Goal: Task Accomplishment & Management: Manage account settings

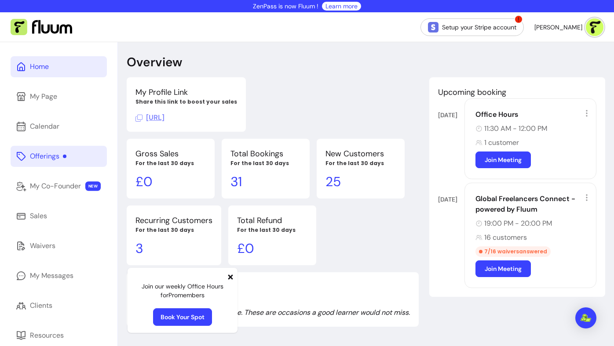
click at [40, 153] on div "Offerings" at bounding box center [48, 156] width 36 height 11
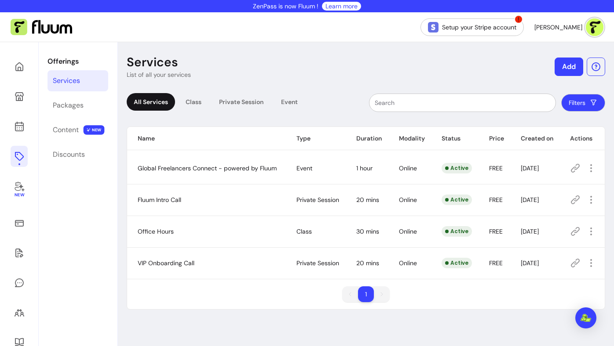
click at [561, 69] on button "Add" at bounding box center [568, 67] width 29 height 18
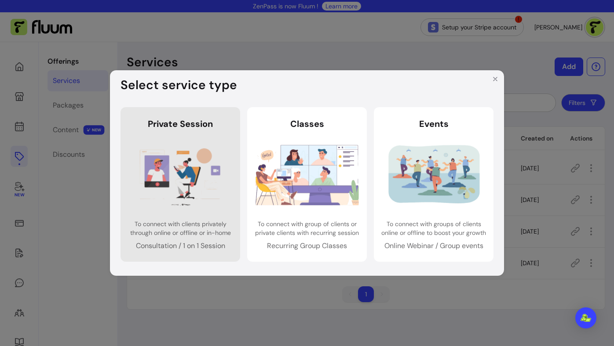
click at [227, 168] on img at bounding box center [180, 175] width 103 height 69
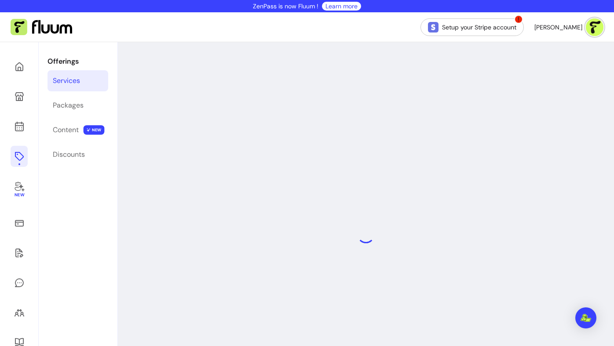
select select "***"
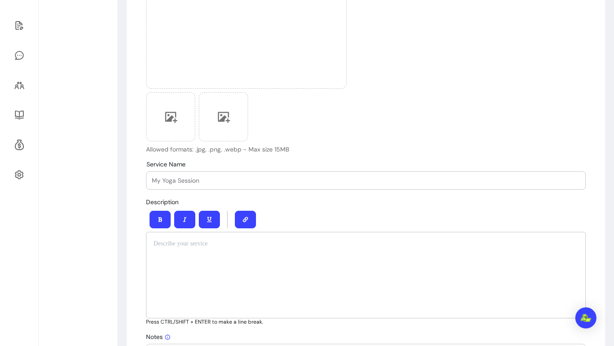
scroll to position [240, 0]
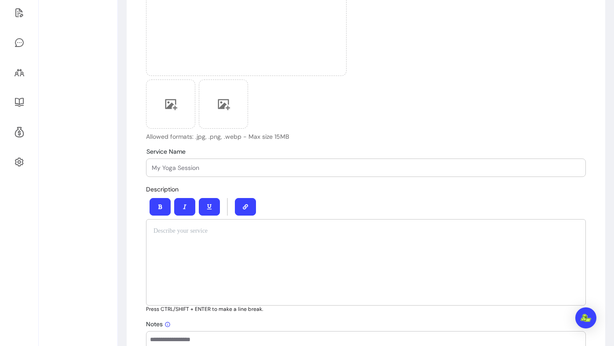
click at [227, 168] on input "Service Name" at bounding box center [366, 168] width 428 height 9
type input "Business Coaching Call"
click at [235, 249] on div at bounding box center [366, 262] width 440 height 87
click at [375, 113] on div "Upload Cover Image Allowed formats: .jpg, .png, .webp - Max size 15MB" at bounding box center [366, 4] width 440 height 274
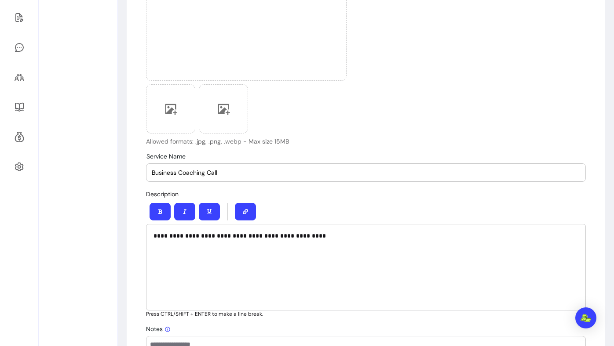
scroll to position [239, 0]
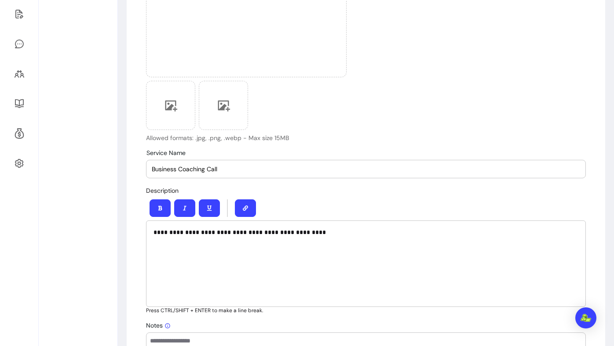
drag, startPoint x: 233, startPoint y: 174, endPoint x: 129, endPoint y: 171, distance: 103.8
drag, startPoint x: 223, startPoint y: 168, endPoint x: 133, endPoint y: 165, distance: 90.2
paste input "1-1 Monthly Business Consultation"
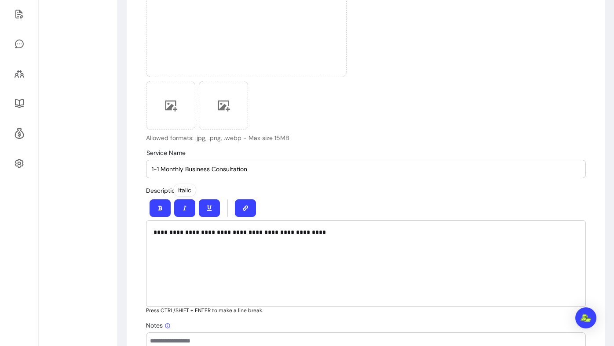
click at [209, 255] on div "**********" at bounding box center [366, 264] width 440 height 87
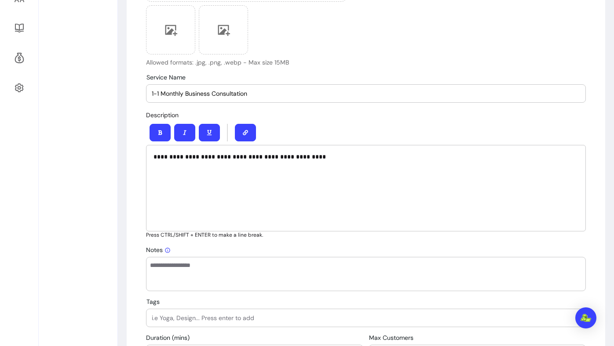
scroll to position [315, 0]
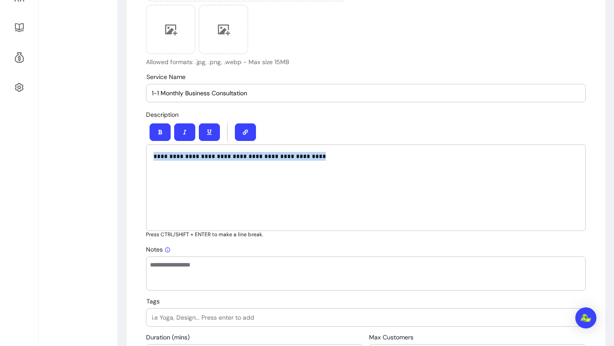
drag, startPoint x: 321, startPoint y: 156, endPoint x: 135, endPoint y: 153, distance: 186.9
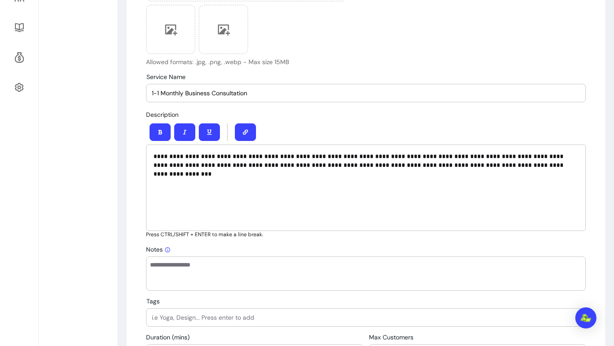
click at [233, 155] on p "**********" at bounding box center [365, 161] width 425 height 18
click at [281, 89] on input "1-1 Monthly Business Consultation" at bounding box center [366, 93] width 428 height 9
type input "1-1 Monthly Business Consultation with Fluum Founders"
click at [323, 165] on p "**********" at bounding box center [365, 165] width 425 height 26
click at [330, 184] on div "**********" at bounding box center [366, 188] width 440 height 87
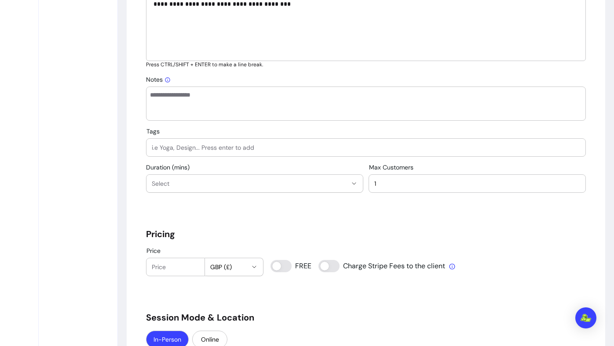
scroll to position [493, 0]
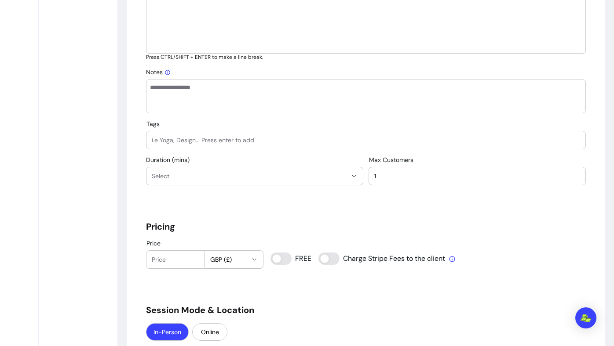
click at [311, 103] on textarea "Notes" at bounding box center [366, 96] width 432 height 26
paste textarea "**********"
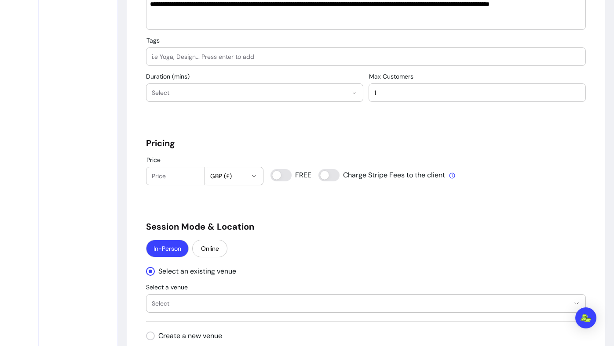
scroll to position [580, 0]
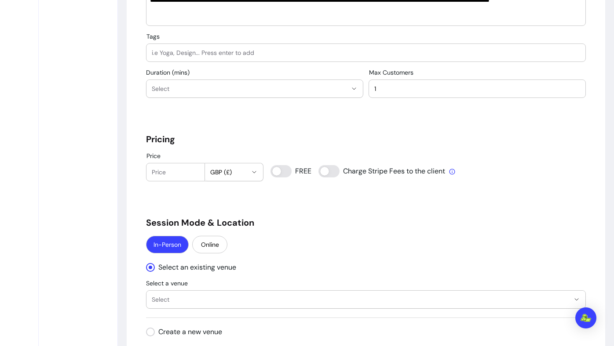
type textarea "**********"
click at [295, 53] on input "Tags" at bounding box center [366, 52] width 428 height 9
click at [152, 53] on input "coach" at bounding box center [366, 52] width 428 height 9
type input "Business Coaching"
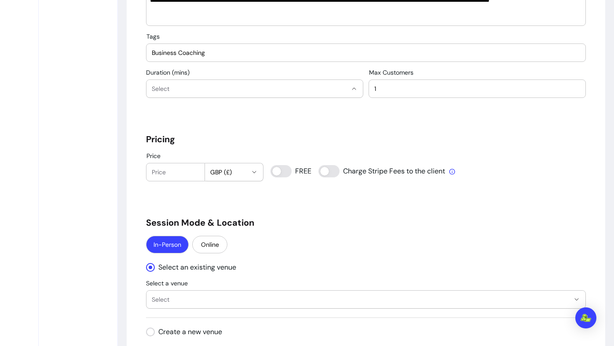
click at [171, 85] on span "Select" at bounding box center [249, 88] width 195 height 9
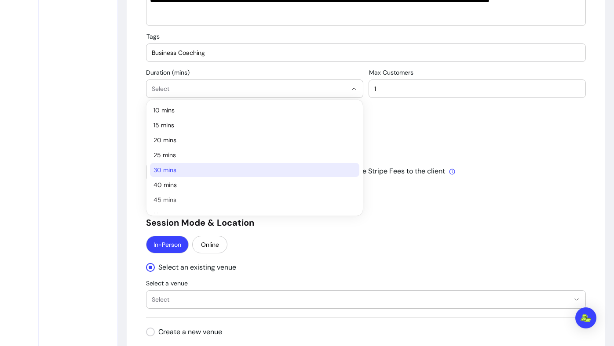
click at [186, 168] on span "30 mins" at bounding box center [249, 170] width 193 height 9
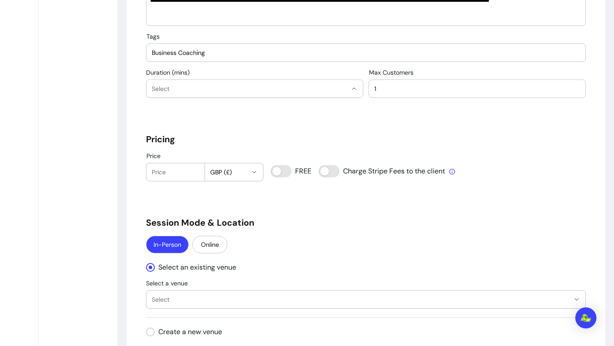
select select "**"
click at [392, 94] on div "1" at bounding box center [477, 89] width 206 height 18
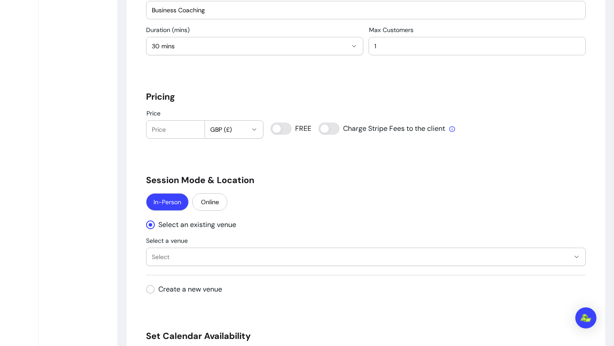
scroll to position [632, 0]
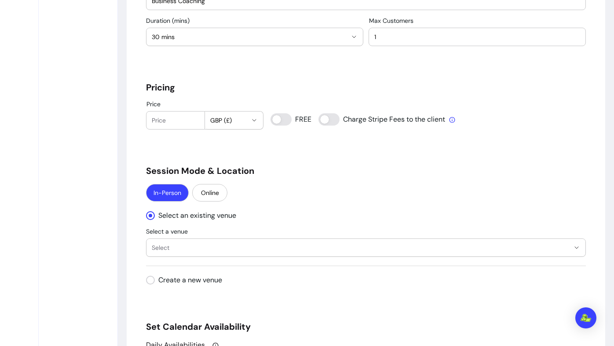
type input "0"
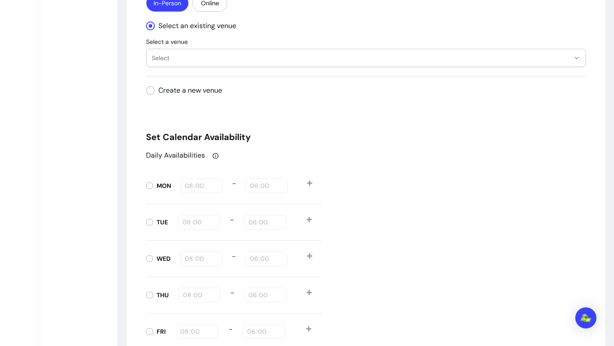
scroll to position [819, 0]
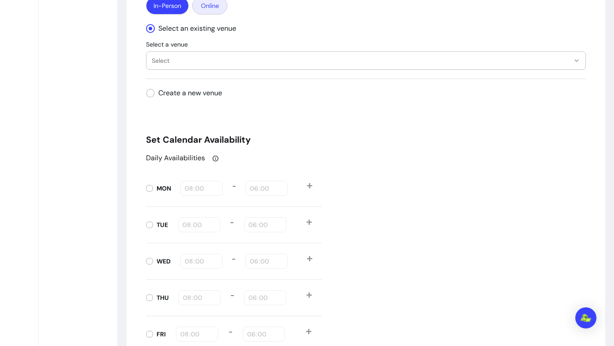
click at [211, 8] on button "Online" at bounding box center [209, 6] width 35 height 18
select select "****"
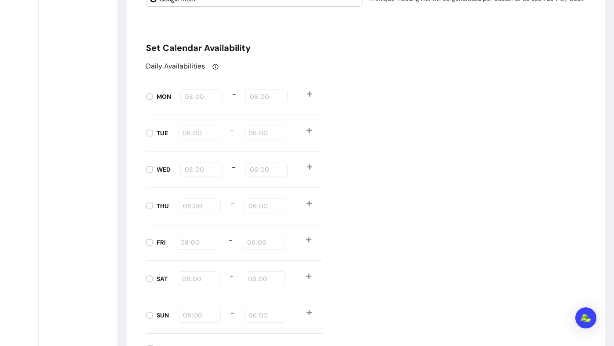
scroll to position [889, 0]
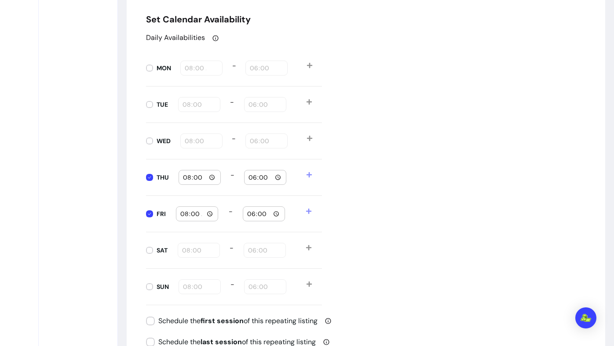
click at [186, 179] on input "08:00" at bounding box center [199, 178] width 34 height 10
type input "10:00"
click at [180, 217] on input "08:00" at bounding box center [197, 214] width 34 height 10
type input "10:00"
click at [252, 172] on div "18:00" at bounding box center [265, 178] width 34 height 14
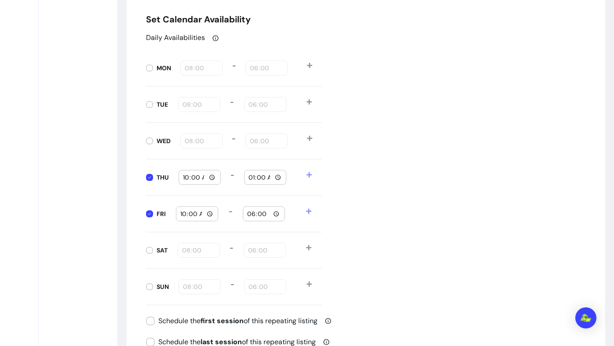
type input "17:00"
click at [250, 214] on input "18:00" at bounding box center [264, 214] width 34 height 10
click at [379, 221] on div "Daily Availabilities MON 08:00 - 18:00 TUE 08:00 - 18:00 WED 08:00 - 18:00 THU …" at bounding box center [366, 169] width 440 height 273
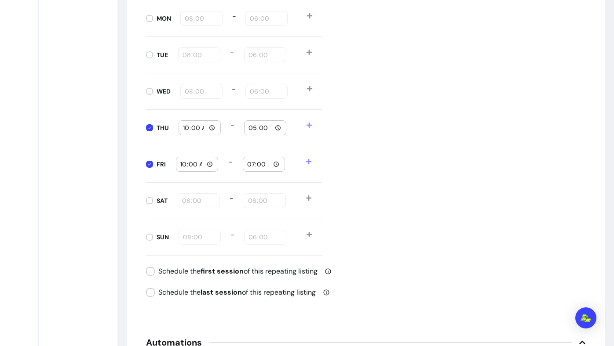
scroll to position [941, 0]
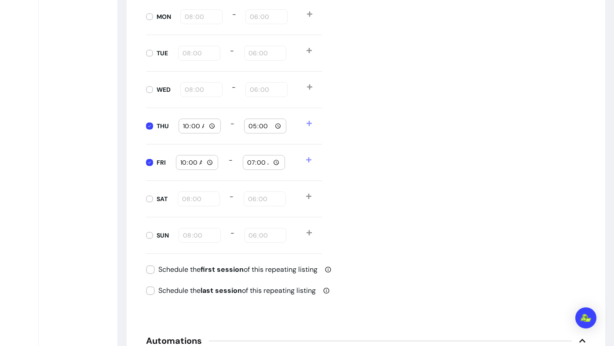
click at [247, 163] on input "07:00" at bounding box center [264, 163] width 34 height 10
click at [404, 169] on div "Daily Availabilities MON 08:00 - 18:00 TUE 08:00 - 18:00 WED 08:00 - 18:00 THU …" at bounding box center [366, 117] width 440 height 273
click at [254, 161] on input "07:00" at bounding box center [264, 163] width 34 height 10
click at [280, 162] on input "07:00" at bounding box center [264, 163] width 34 height 10
click at [273, 163] on input "07:00" at bounding box center [264, 163] width 34 height 10
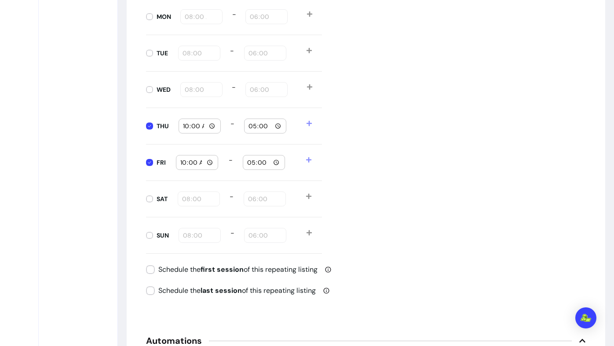
type input "17:00"
click at [367, 203] on div "Daily Availabilities MON 08:00 - 18:00 TUE 08:00 - 18:00 WED 08:00 - 18:00 THU …" at bounding box center [366, 117] width 440 height 273
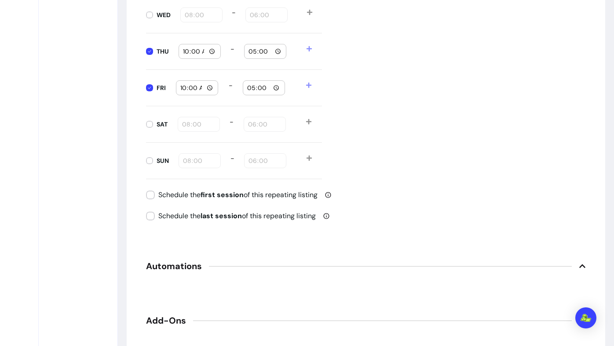
scroll to position [981, 0]
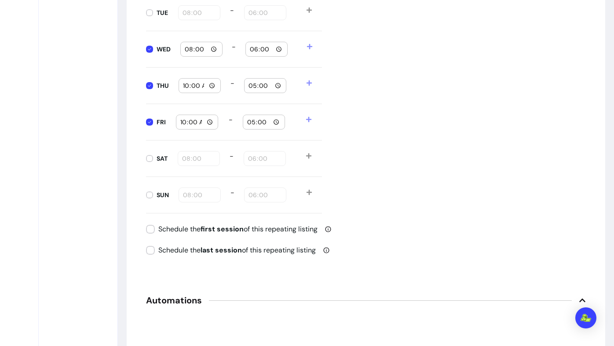
click at [191, 47] on input "08:00" at bounding box center [201, 49] width 34 height 10
type input "15:00"
click at [251, 50] on input "18:00" at bounding box center [266, 49] width 34 height 10
type input "17:00"
click at [353, 58] on div "Daily Availabilities MON 08:00 - 18:00 TUE 08:00 - 18:00 WED 15:00 - 17:00 THU …" at bounding box center [366, 77] width 440 height 273
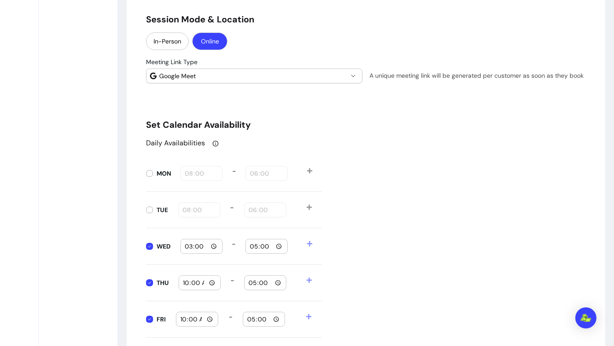
scroll to position [624, 0]
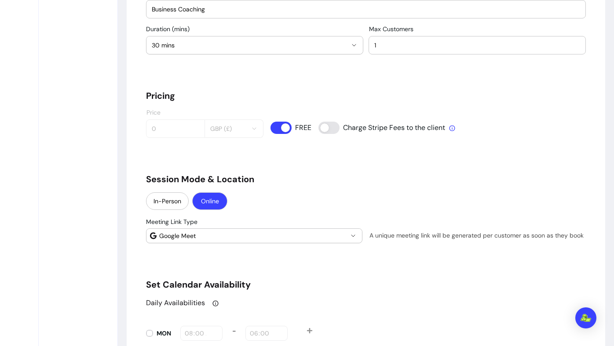
click at [442, 174] on h5 "Session Mode & Location" at bounding box center [366, 179] width 440 height 12
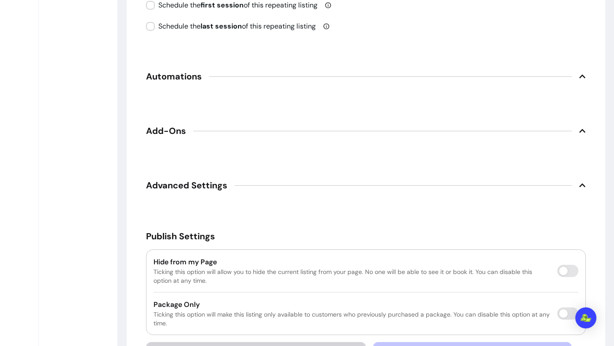
scroll to position [1242, 0]
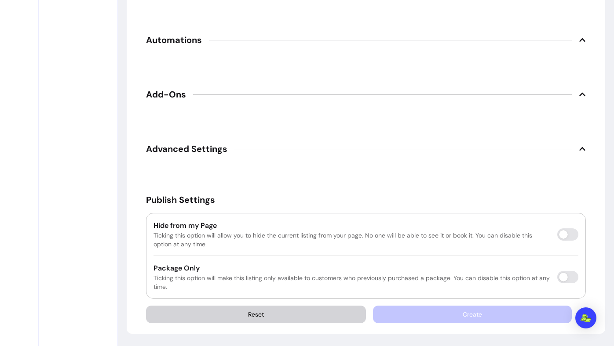
click at [453, 317] on div "Create" at bounding box center [479, 315] width 213 height 18
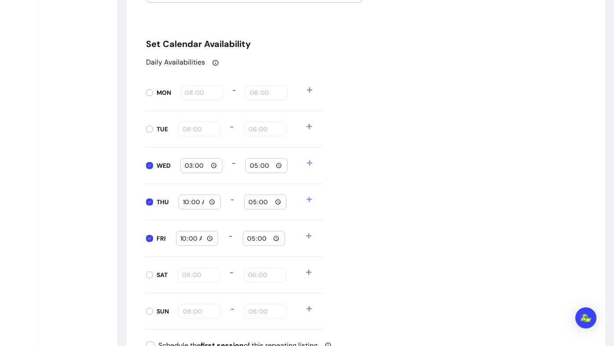
scroll to position [825, 0]
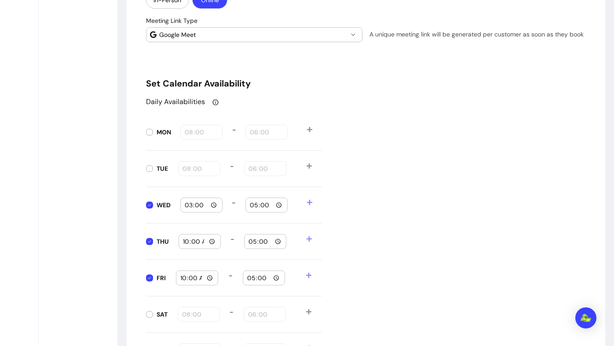
click at [412, 98] on div "Daily Availabilities" at bounding box center [366, 102] width 440 height 11
click at [353, 36] on icon "button" at bounding box center [353, 34] width 7 height 7
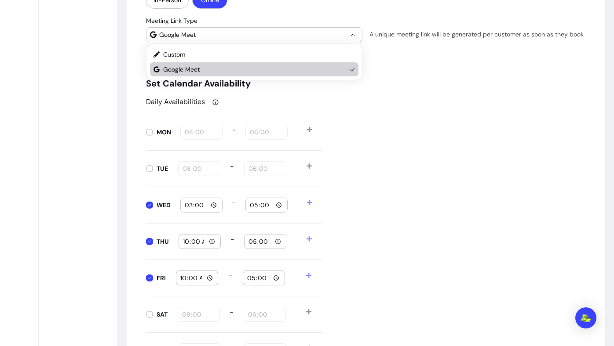
click at [313, 73] on span "Google Meet" at bounding box center [254, 69] width 183 height 9
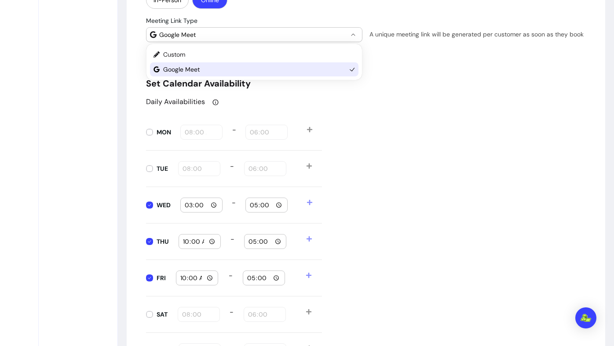
click at [369, 82] on h5 "Set Calendar Availability" at bounding box center [366, 83] width 440 height 12
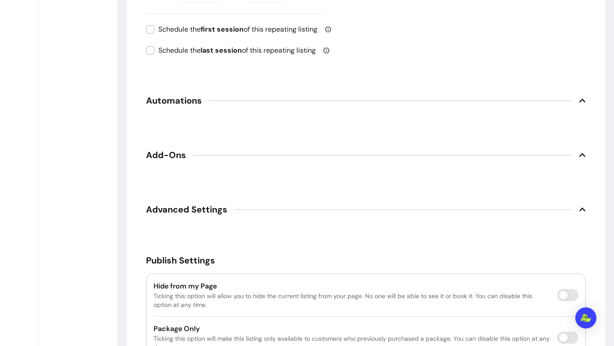
scroll to position [1155, 0]
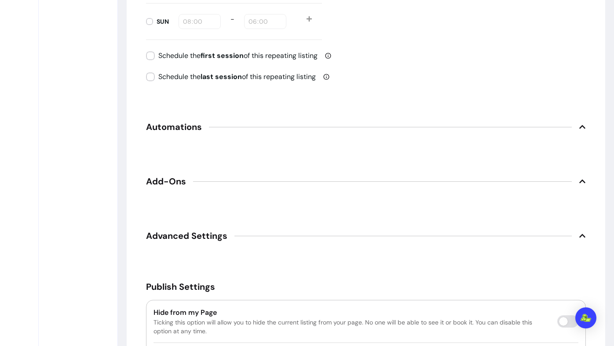
click at [361, 133] on span "Automations" at bounding box center [366, 126] width 440 height 19
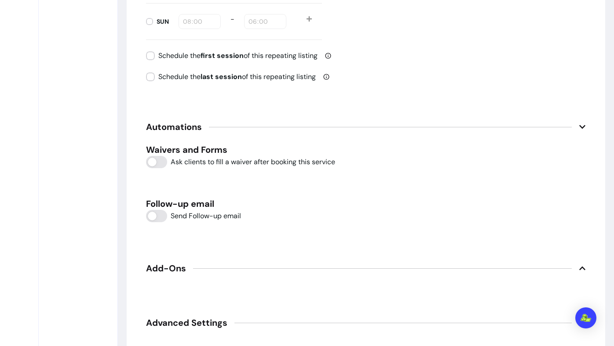
click at [160, 169] on div "Waivers and Forms Ask clients to fill a waiver after booking this service Follo…" at bounding box center [366, 184] width 440 height 80
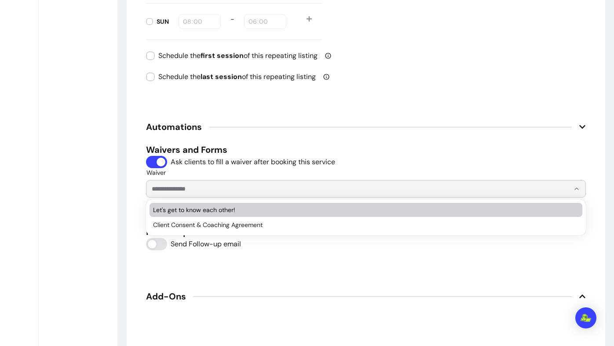
click at [178, 186] on input "Waiver" at bounding box center [354, 189] width 404 height 9
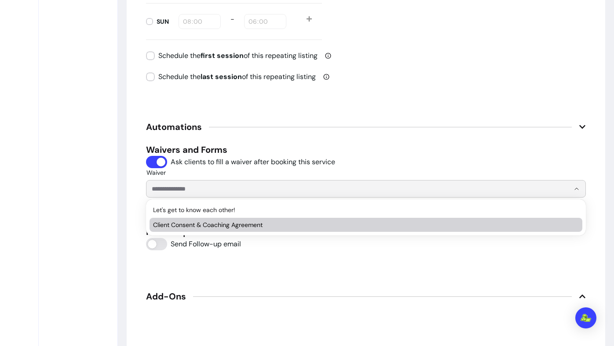
click at [203, 228] on span "Client Consent & Coaching Agreement" at bounding box center [361, 225] width 417 height 9
type input "**********"
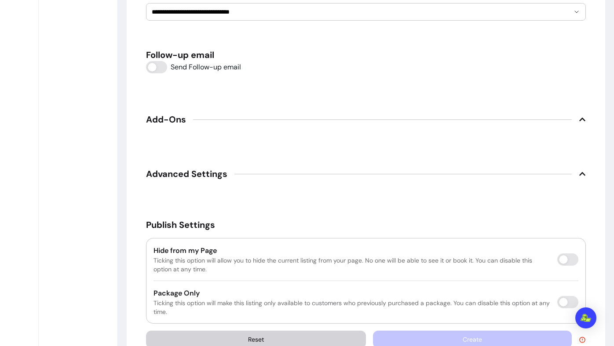
scroll to position [1335, 0]
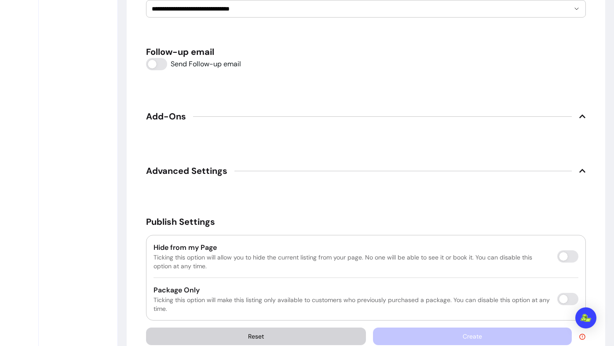
click at [581, 337] on icon at bounding box center [582, 337] width 7 height 7
click at [581, 335] on icon at bounding box center [582, 337] width 7 height 7
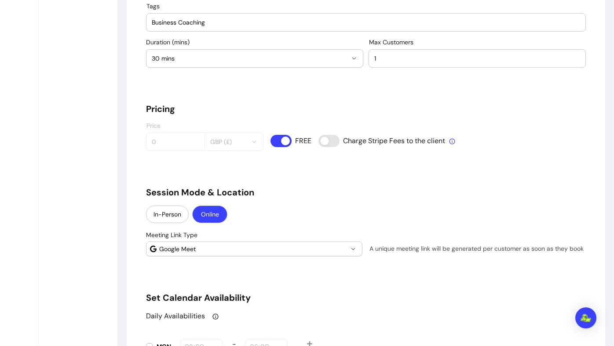
scroll to position [567, 0]
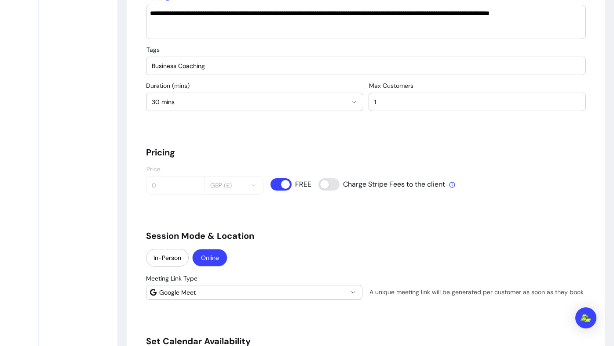
click at [341, 63] on input "Business Coaching" at bounding box center [366, 66] width 428 height 9
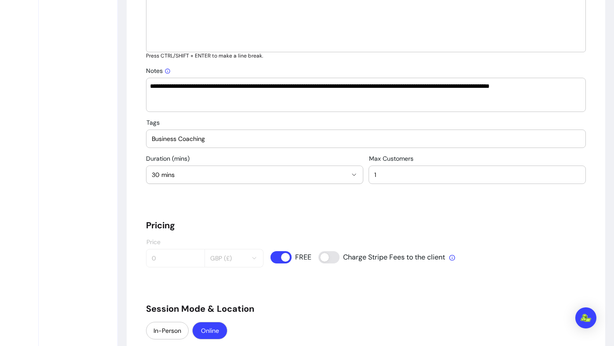
scroll to position [495, 0]
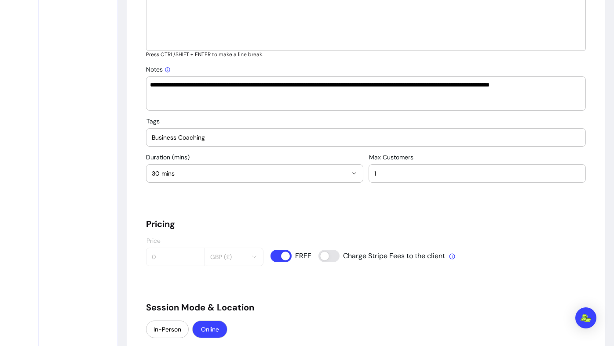
drag, startPoint x: 231, startPoint y: 139, endPoint x: 115, endPoint y: 136, distance: 116.1
click at [198, 136] on input "Tags" at bounding box center [366, 137] width 428 height 9
type input "Business Coaching"
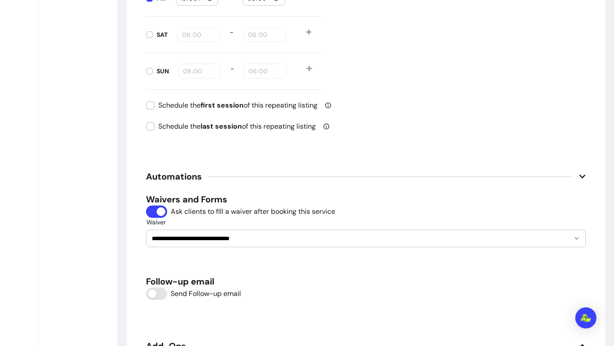
scroll to position [1369, 0]
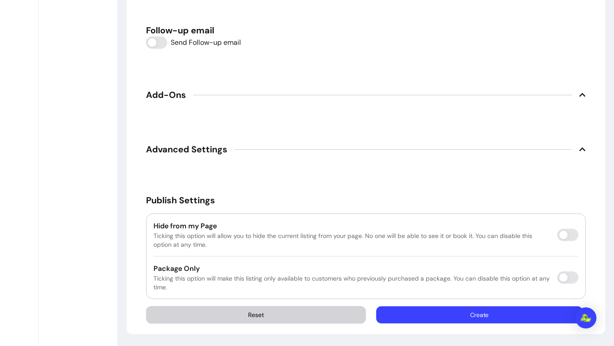
click at [473, 319] on button "Create" at bounding box center [479, 315] width 206 height 17
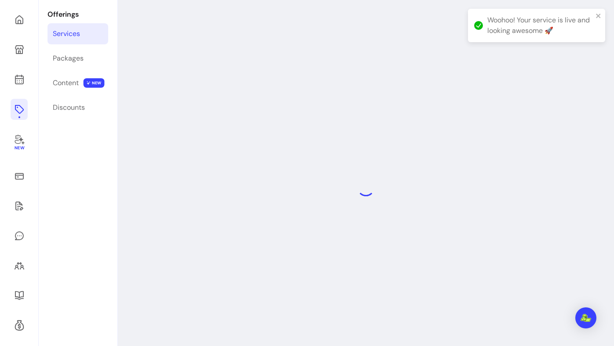
scroll to position [42, 0]
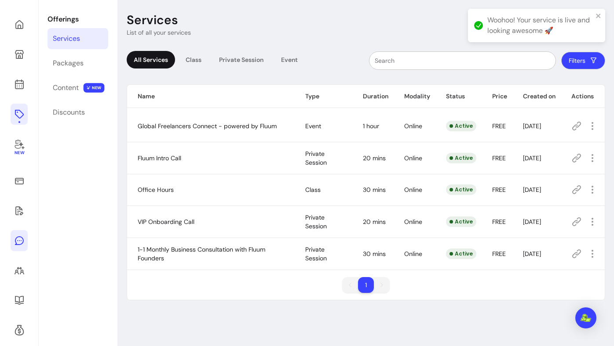
click at [19, 240] on icon at bounding box center [19, 241] width 11 height 11
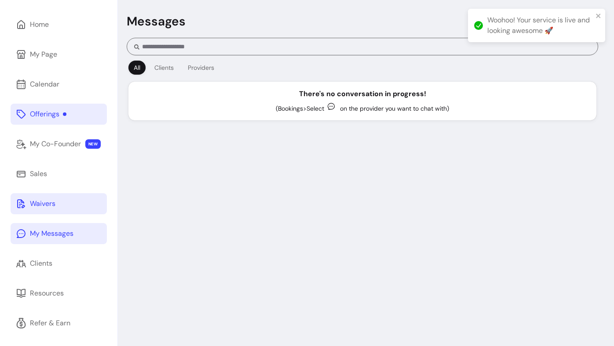
click at [79, 207] on link "Waivers" at bounding box center [59, 203] width 96 height 21
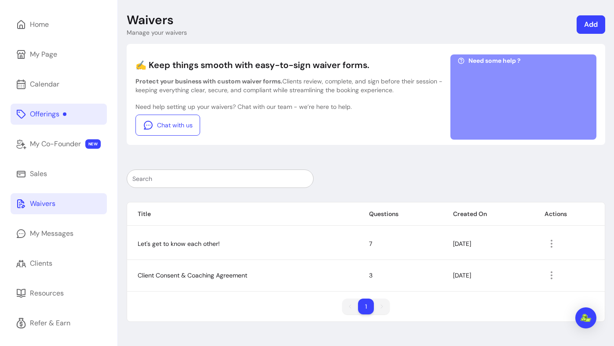
scroll to position [74, 0]
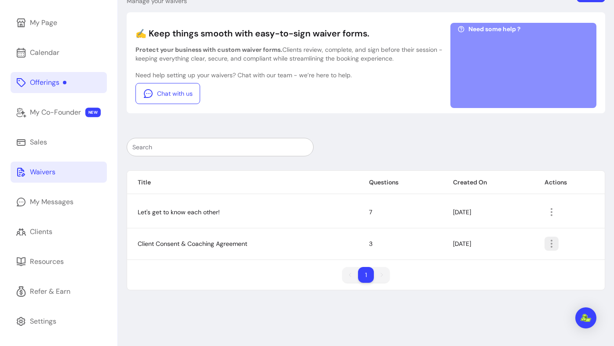
click at [547, 241] on button "button" at bounding box center [551, 244] width 14 height 14
click at [522, 266] on span "Amend" at bounding box center [521, 264] width 64 height 9
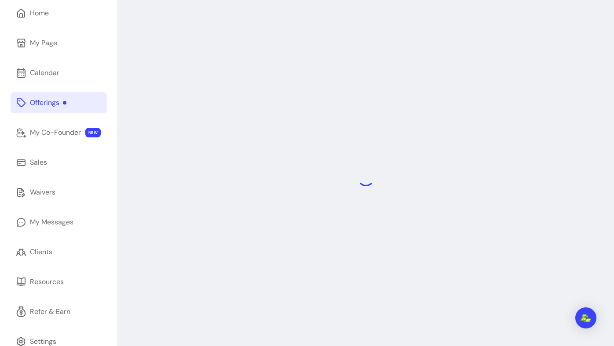
scroll to position [42, 0]
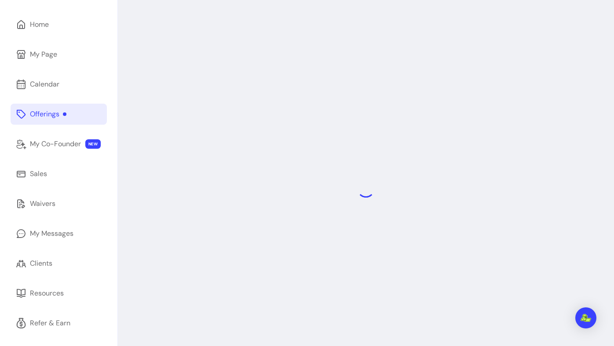
select select "*"
select select "****"
select select "*"
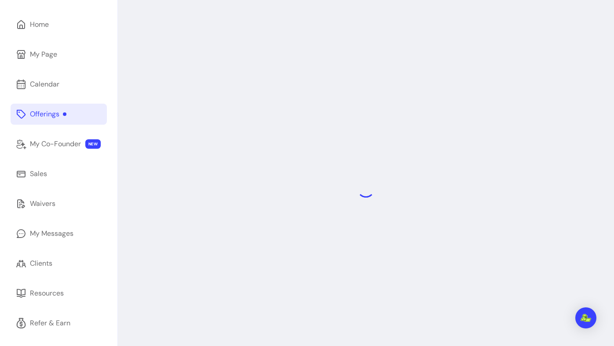
select select "**********"
select select "*"
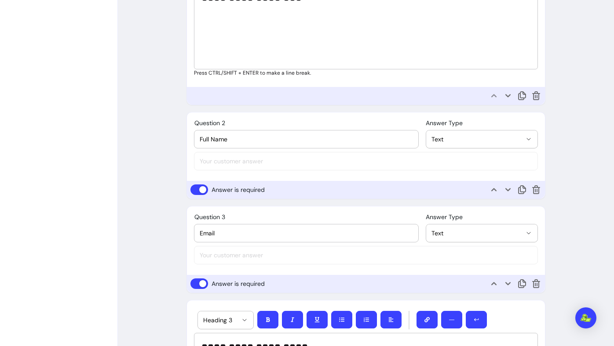
scroll to position [0, 0]
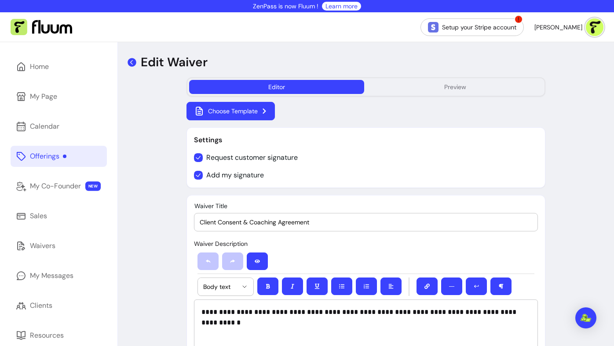
click at [133, 62] on icon at bounding box center [131, 62] width 9 height 9
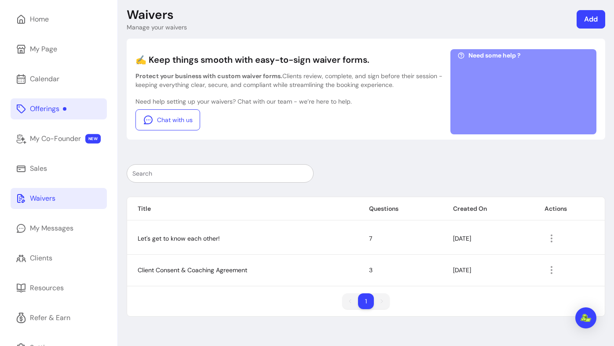
scroll to position [74, 0]
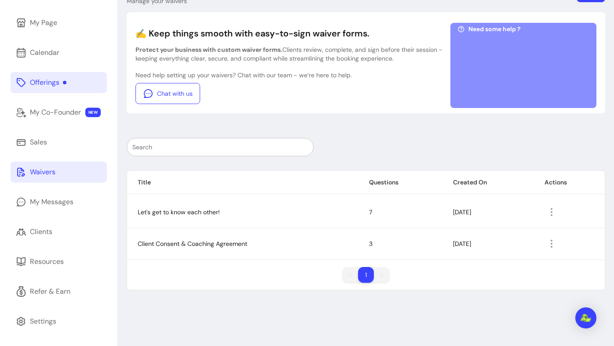
click at [550, 212] on icon "button" at bounding box center [551, 212] width 11 height 11
click at [506, 233] on span "Amend" at bounding box center [521, 232] width 64 height 9
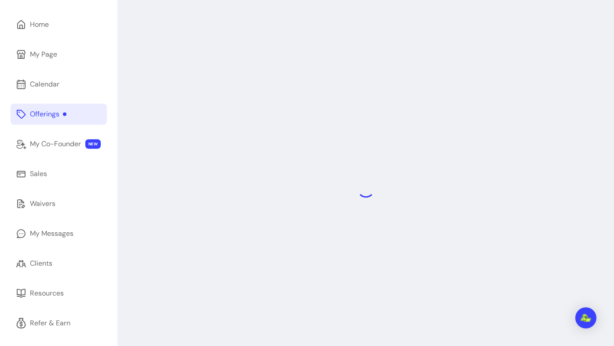
select select "*"
select select "********"
select select "****"
select select "********"
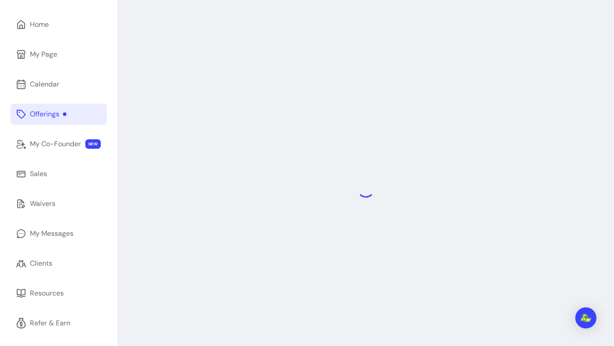
select select "********"
select select "**********"
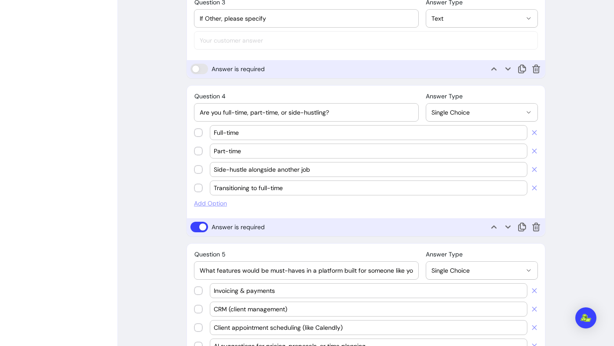
scroll to position [909, 0]
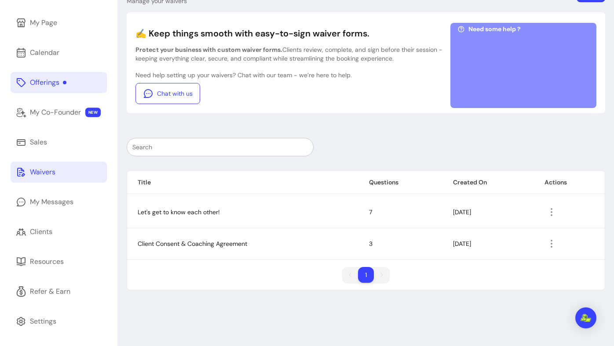
scroll to position [18, 0]
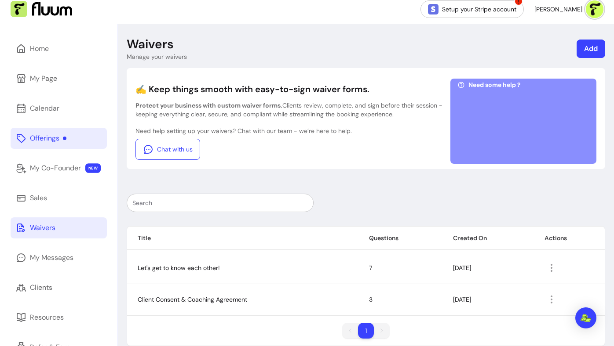
click at [598, 51] on link "Add" at bounding box center [590, 49] width 29 height 18
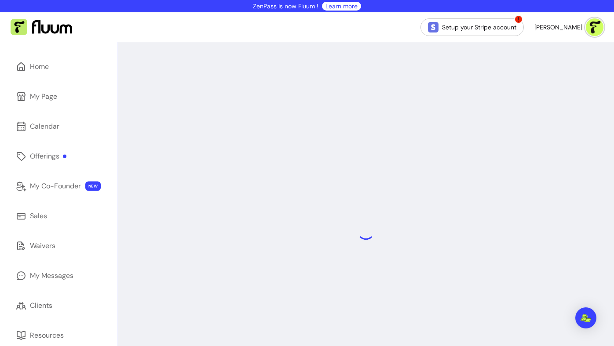
select select "*"
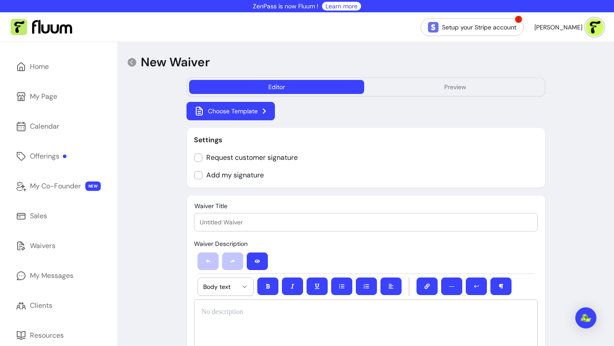
click at [301, 224] on input "Waiver Title" at bounding box center [366, 222] width 332 height 9
paste input "Monthly Business Consultation - Intake Form"
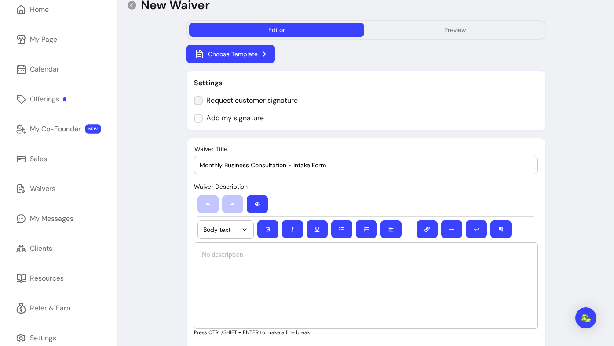
scroll to position [80, 0]
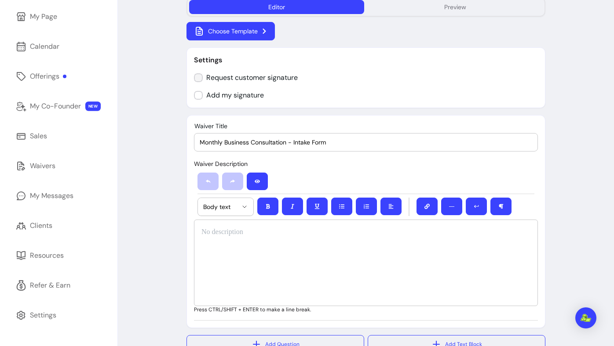
type input "Monthly Business Consultation - Intake Form"
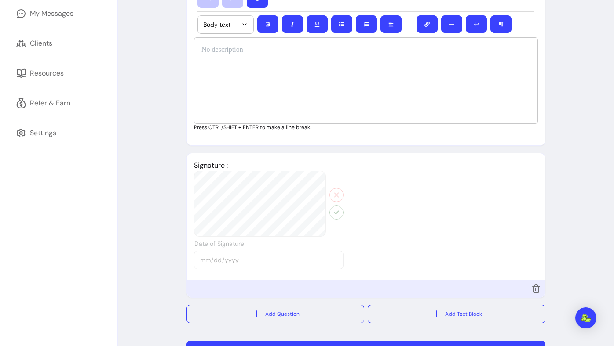
scroll to position [249, 0]
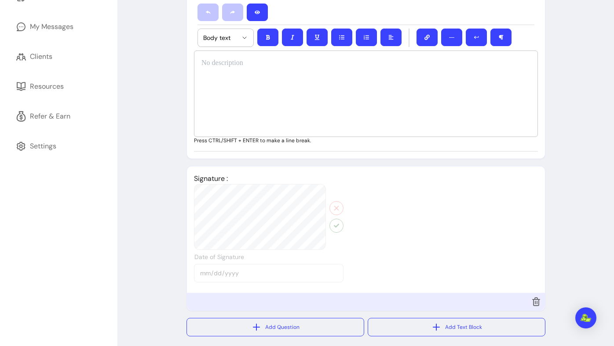
click at [266, 95] on div at bounding box center [366, 94] width 344 height 87
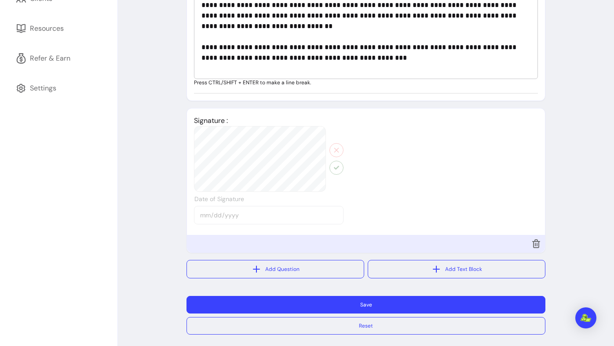
scroll to position [295, 0]
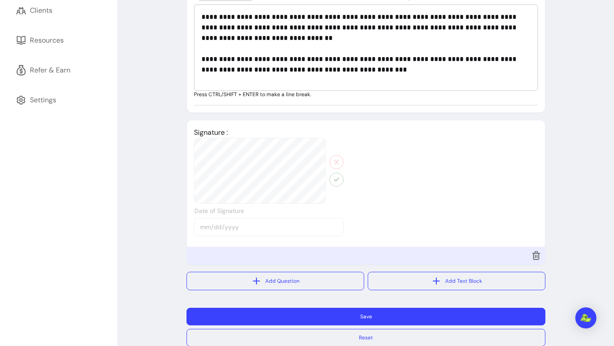
click at [328, 19] on p "**********" at bounding box center [365, 43] width 329 height 63
click at [383, 143] on div "Signature : Date of Signature 2025-08-14" at bounding box center [366, 181] width 358 height 123
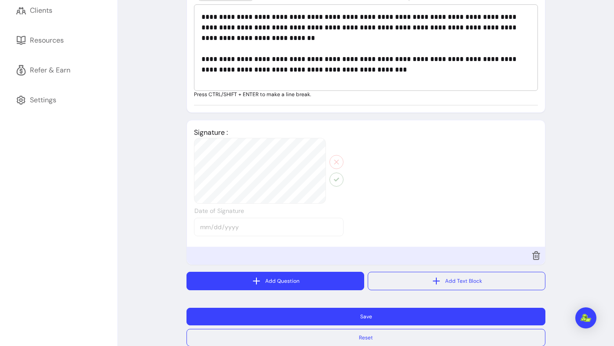
click at [300, 275] on button "Add Question" at bounding box center [275, 281] width 178 height 18
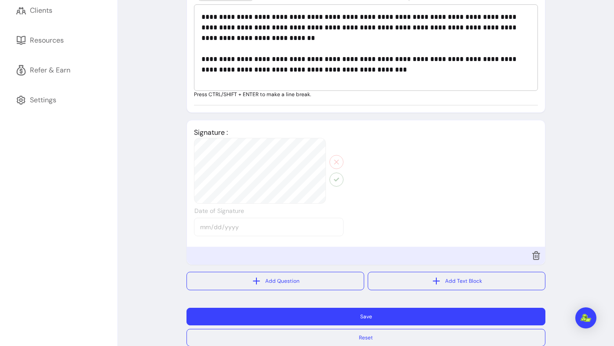
select select "****"
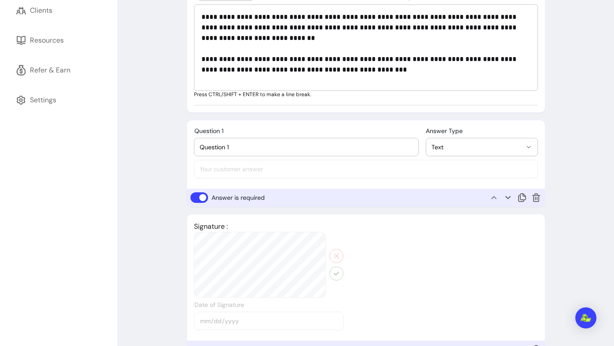
scroll to position [349, 0]
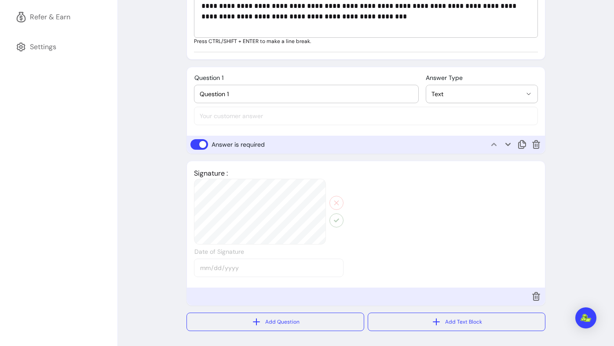
drag, startPoint x: 318, startPoint y: 100, endPoint x: 155, endPoint y: 88, distance: 163.1
click at [155, 88] on div "**********" at bounding box center [366, 50] width 496 height 712
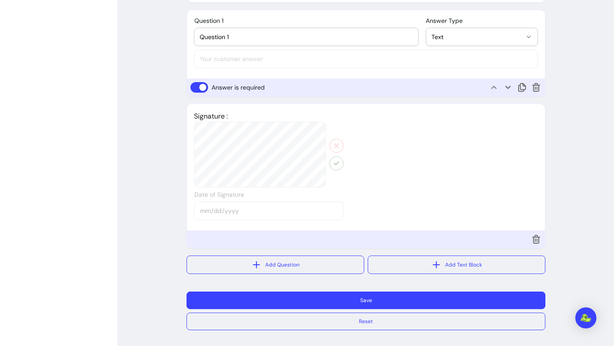
scroll to position [408, 0]
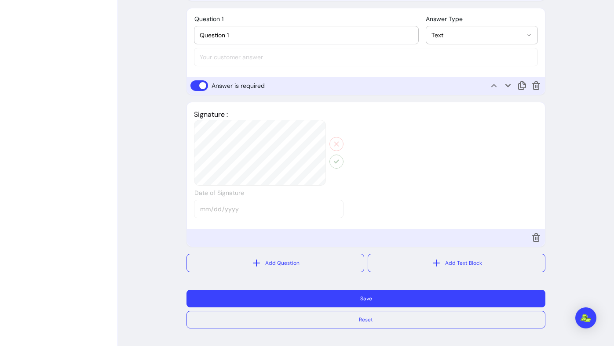
click at [259, 41] on div "Question 1" at bounding box center [306, 35] width 213 height 18
type input "Question 1"
drag, startPoint x: 254, startPoint y: 41, endPoint x: 209, endPoint y: 41, distance: 44.4
click at [209, 41] on div "Question 1" at bounding box center [306, 35] width 213 height 18
type input "Full Name"
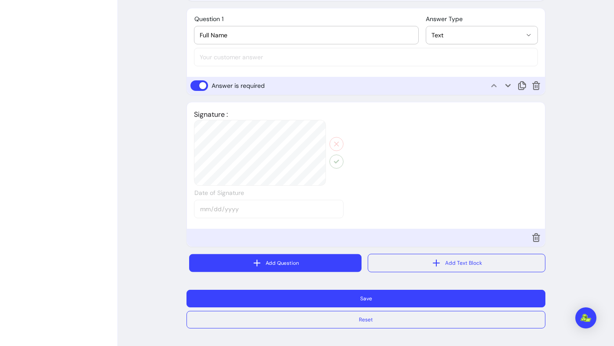
click at [306, 265] on button "Add Question" at bounding box center [275, 264] width 172 height 18
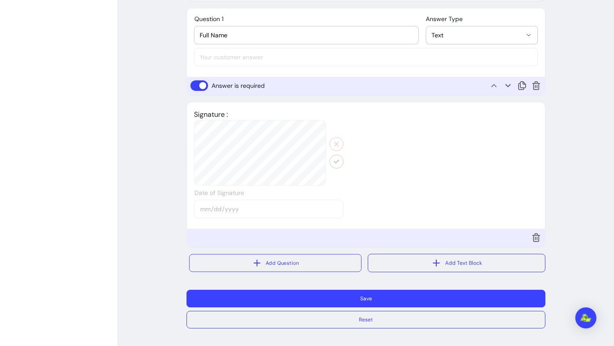
select select "****"
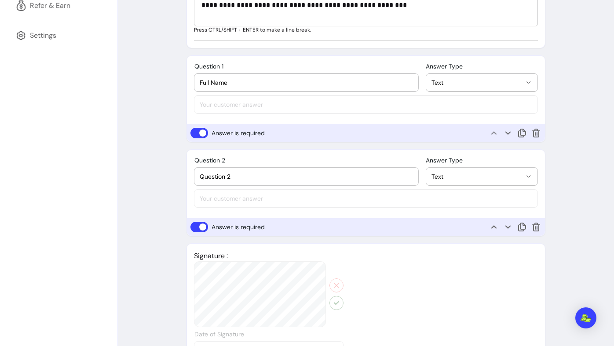
scroll to position [377, 0]
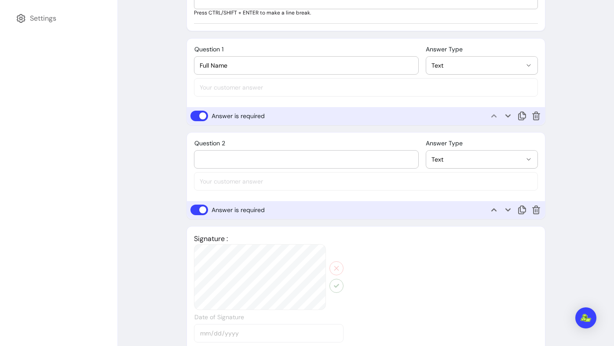
drag, startPoint x: 246, startPoint y: 159, endPoint x: 168, endPoint y: 159, distance: 78.7
click at [168, 159] on div "**********" at bounding box center [366, 68] width 496 height 806
paste input "What would you like support with during the session?"
type input "What would you like support with during the session?"
click at [445, 168] on button "Text" at bounding box center [481, 160] width 111 height 18
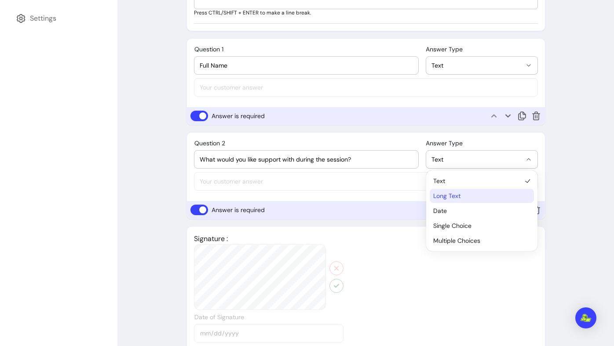
click at [448, 200] on span "Long Text" at bounding box center [477, 196] width 88 height 9
select select "********"
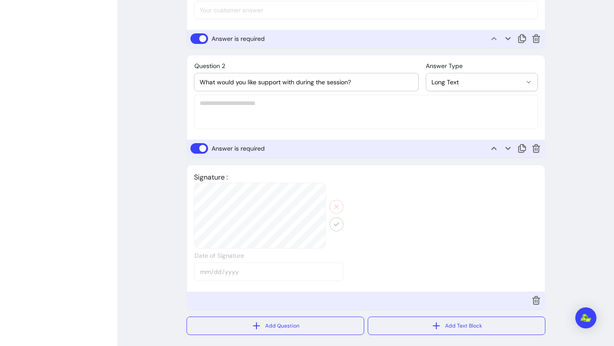
scroll to position [461, 0]
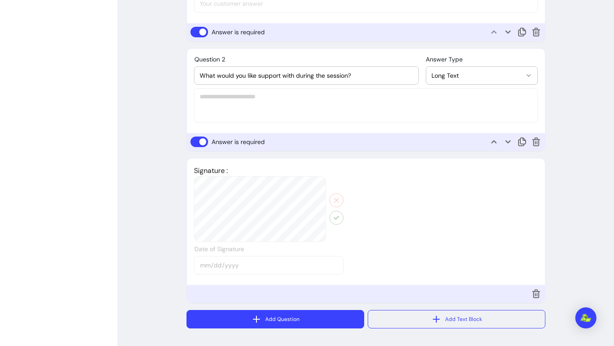
click at [237, 321] on button "Add Question" at bounding box center [275, 319] width 178 height 18
select select "****"
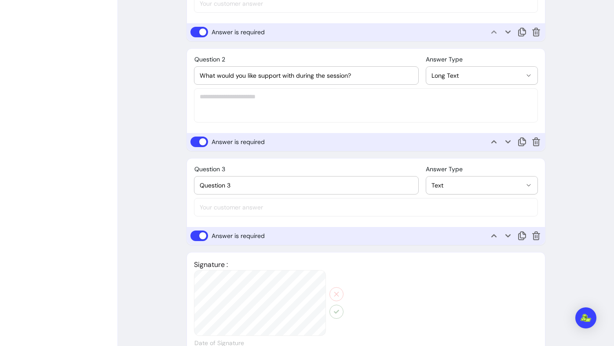
drag, startPoint x: 282, startPoint y: 191, endPoint x: 163, endPoint y: 185, distance: 119.3
click at [163, 185] on div "**********" at bounding box center [366, 39] width 496 height 916
drag, startPoint x: 240, startPoint y: 185, endPoint x: 131, endPoint y: 175, distance: 109.0
click at [133, 175] on div "**********" at bounding box center [366, 39] width 496 height 916
click at [241, 184] on input "Please give us your context" at bounding box center [306, 185] width 213 height 9
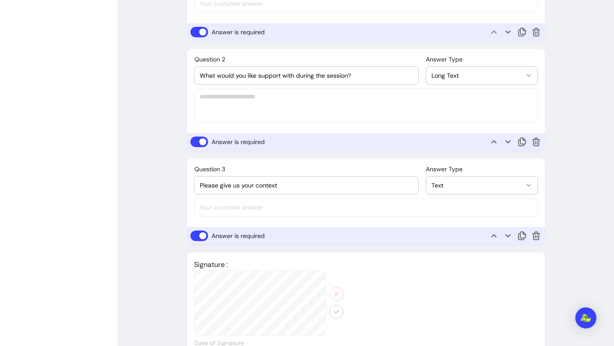
click at [241, 184] on input "Please give us your context" at bounding box center [306, 185] width 213 height 9
click at [296, 186] on input "Please give us some context" at bounding box center [306, 185] width 213 height 9
type input "Please give us some context on your services, strategies that are currently wor…"
click at [502, 192] on button "Text" at bounding box center [481, 186] width 111 height 18
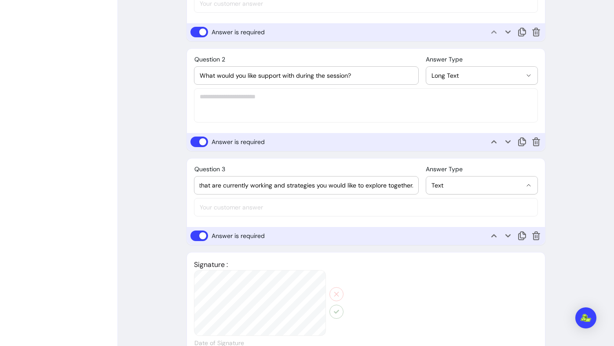
scroll to position [0, 0]
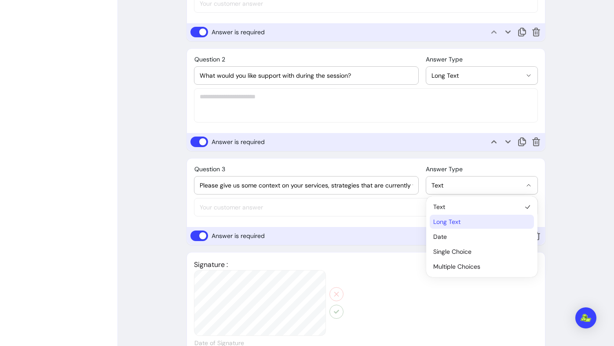
click at [452, 222] on span "Long Text" at bounding box center [477, 222] width 88 height 9
select select "********"
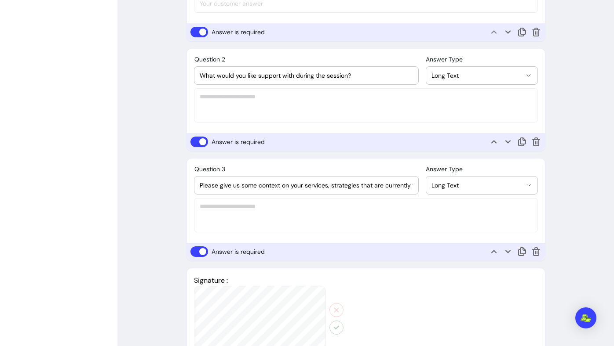
click at [364, 247] on footer "Answer is required" at bounding box center [366, 252] width 358 height 18
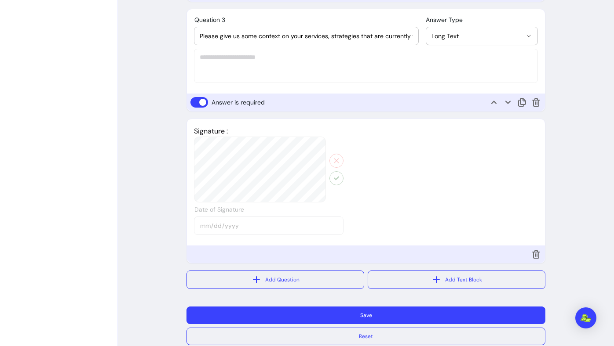
scroll to position [627, 0]
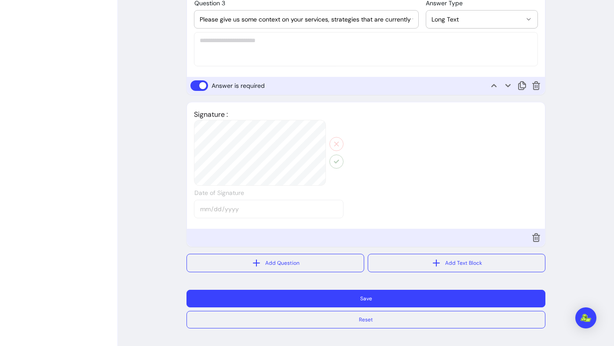
click at [425, 296] on button "Save" at bounding box center [365, 299] width 359 height 18
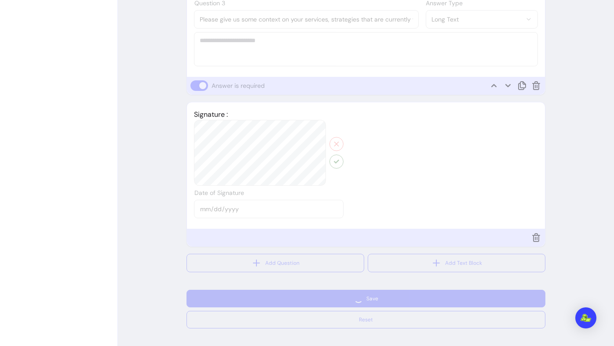
scroll to position [117, 0]
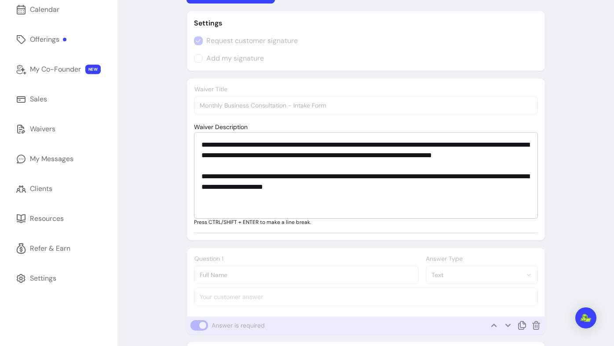
select select "*"
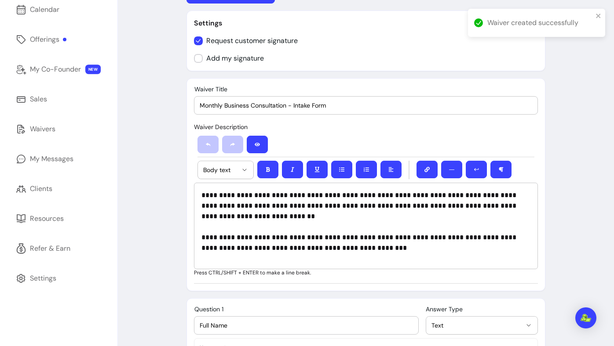
scroll to position [0, 0]
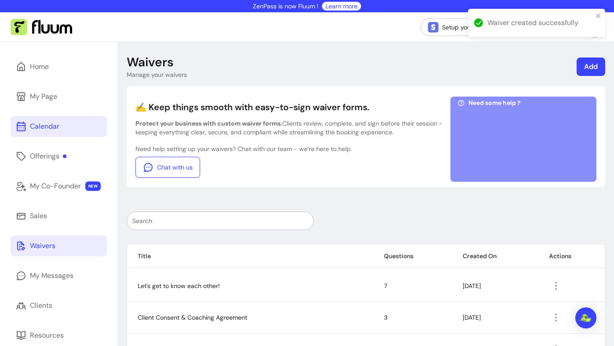
click at [76, 124] on link "Calendar" at bounding box center [59, 126] width 96 height 21
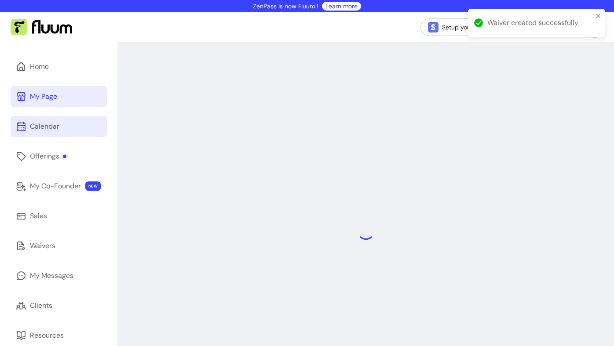
click at [77, 89] on link "My Page" at bounding box center [59, 96] width 96 height 21
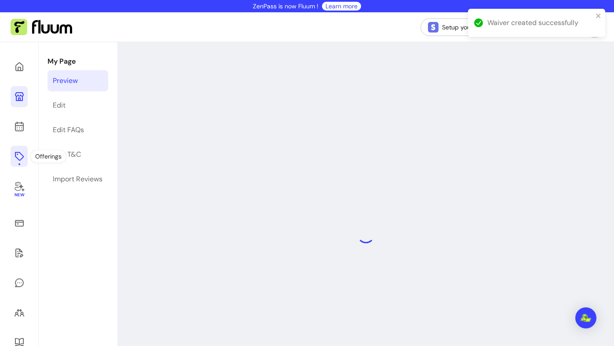
click at [22, 160] on icon at bounding box center [19, 156] width 11 height 11
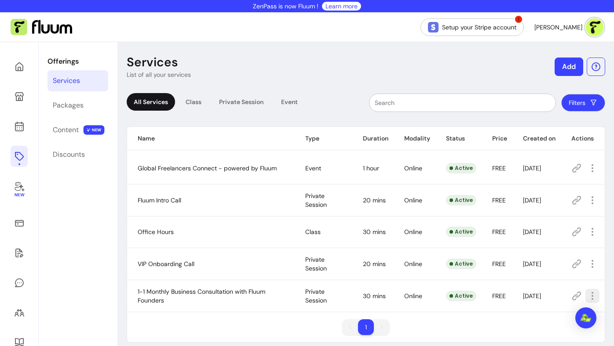
click at [559, 215] on span "Amend" at bounding box center [560, 216] width 64 height 9
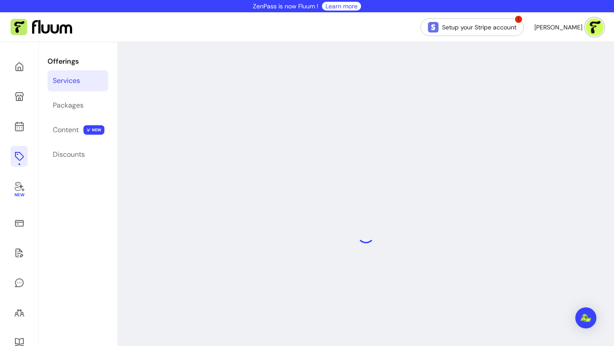
select select "**"
select select "***"
select select "****"
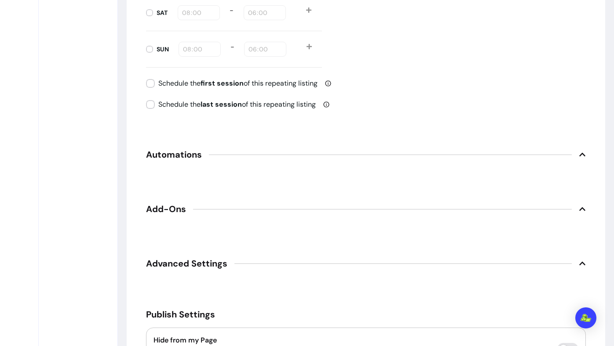
scroll to position [1152, 0]
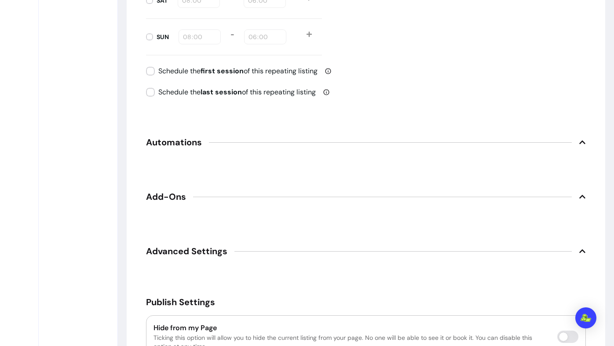
click at [235, 139] on span "Automations" at bounding box center [366, 142] width 440 height 19
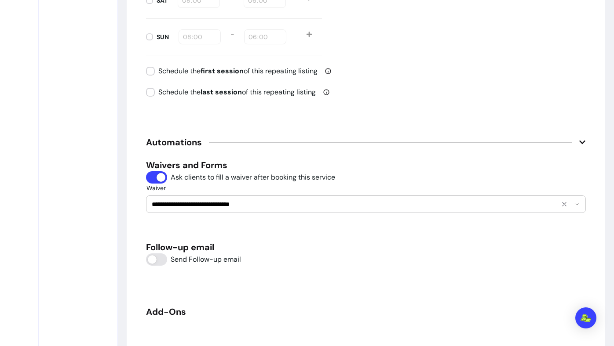
click at [167, 203] on input "**********" at bounding box center [354, 204] width 404 height 9
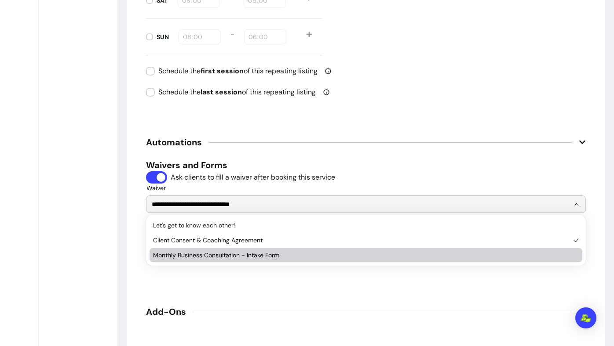
click at [186, 257] on span "Monthly Business Consultation - Intake Form" at bounding box center [361, 255] width 417 height 9
type input "**********"
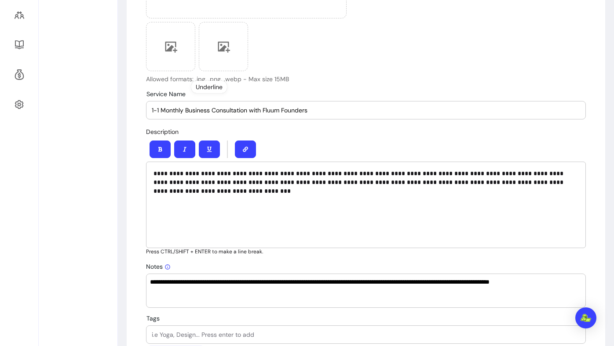
scroll to position [162, 0]
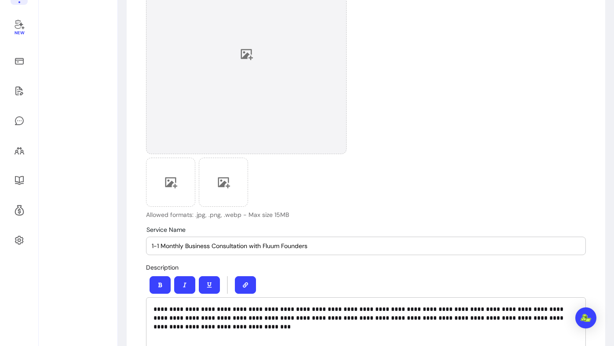
click at [225, 55] on div at bounding box center [246, 54] width 200 height 200
click at [266, 62] on div at bounding box center [246, 54] width 200 height 200
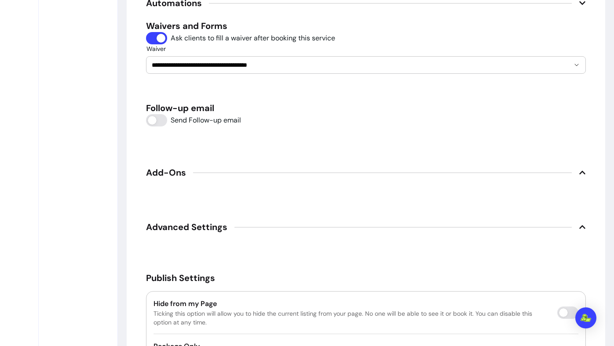
scroll to position [1369, 0]
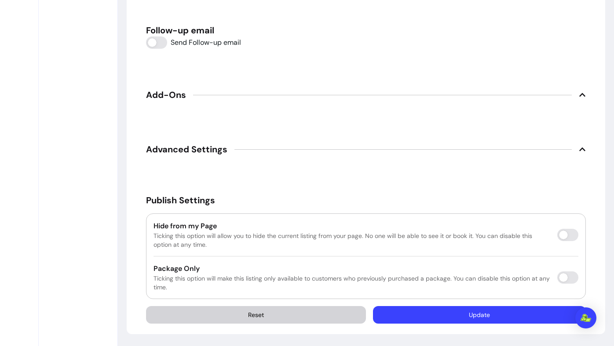
click at [456, 313] on button "Update" at bounding box center [479, 315] width 213 height 18
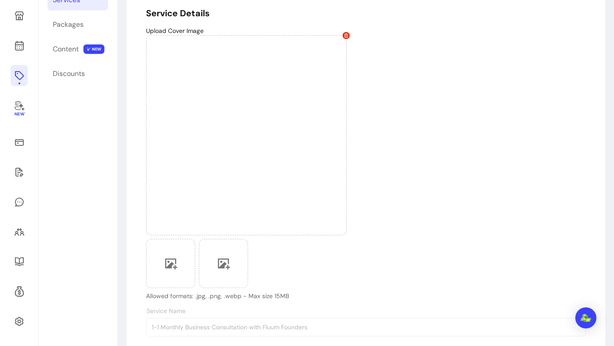
scroll to position [0, 0]
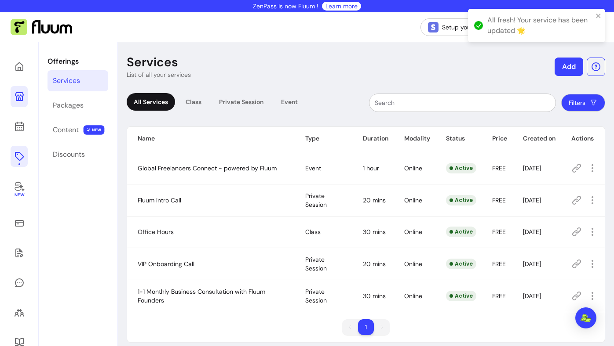
click at [19, 101] on icon at bounding box center [19, 96] width 11 height 11
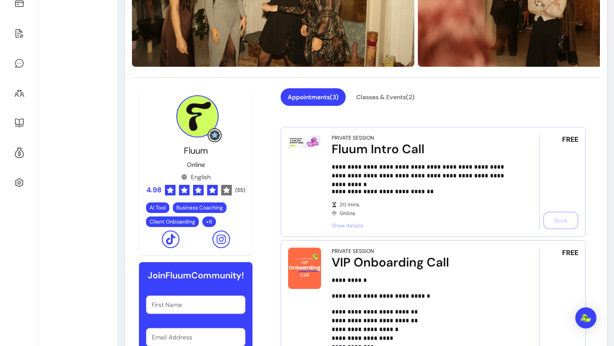
scroll to position [267, 0]
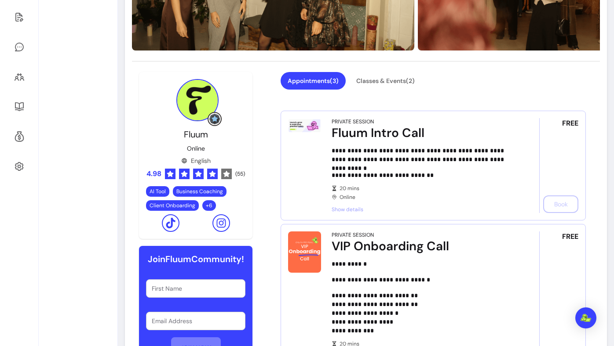
scroll to position [235, 0]
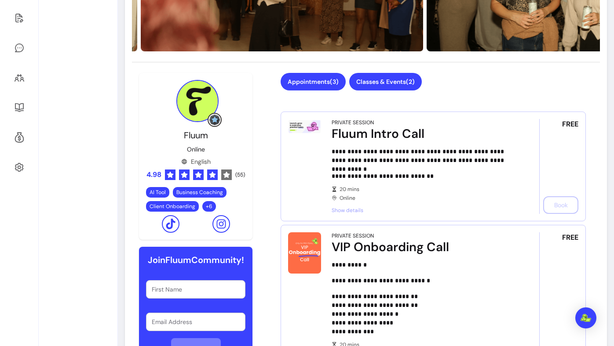
click at [383, 76] on button "Classes & Events ( 2 )" at bounding box center [385, 82] width 73 height 18
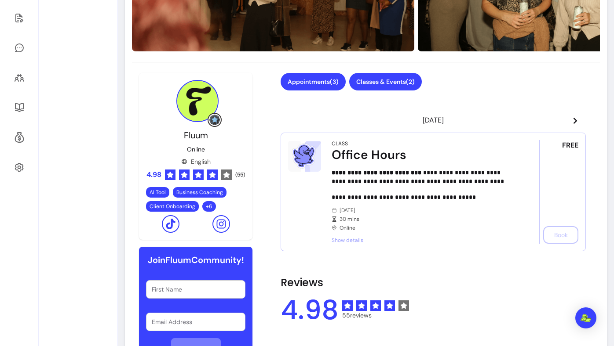
click at [329, 81] on button "Appointments ( 3 )" at bounding box center [312, 82] width 65 height 18
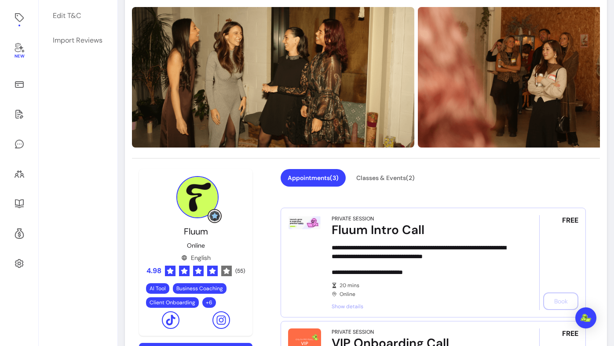
scroll to position [0, 0]
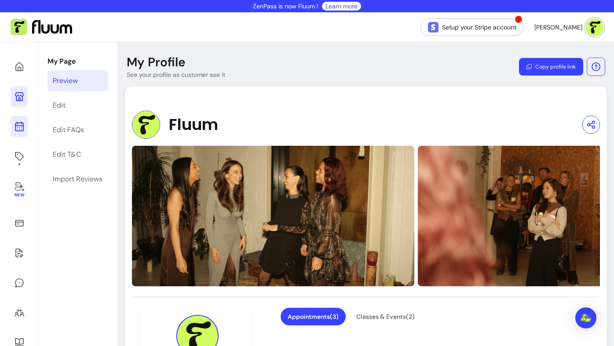
click at [21, 124] on icon at bounding box center [19, 91] width 149 height 125
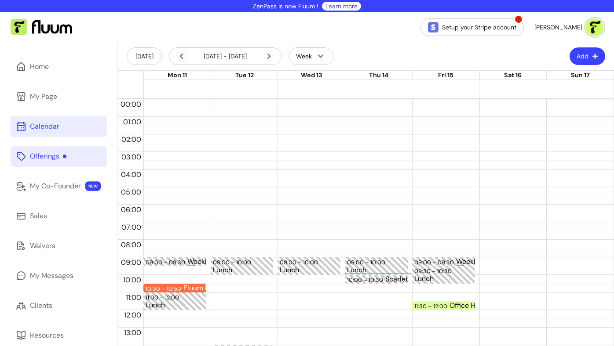
click at [85, 147] on link "Offerings" at bounding box center [59, 156] width 96 height 21
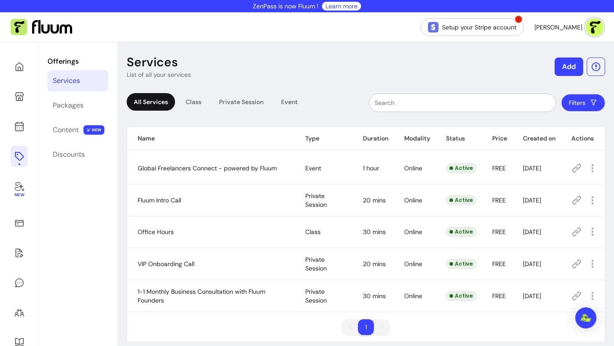
click at [572, 299] on icon at bounding box center [576, 296] width 11 height 11
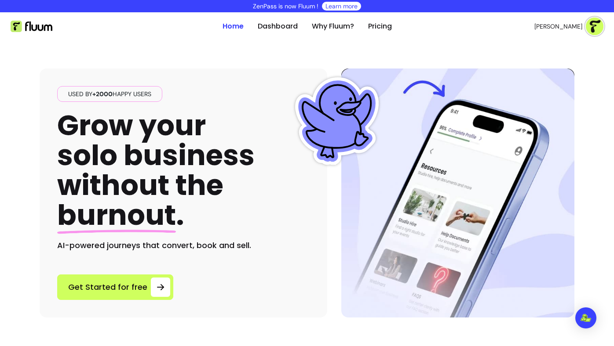
click at [596, 30] on img at bounding box center [595, 27] width 18 height 18
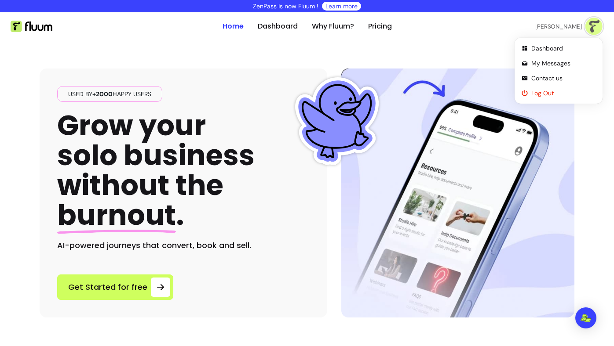
click at [552, 96] on span "Log Out" at bounding box center [563, 93] width 64 height 9
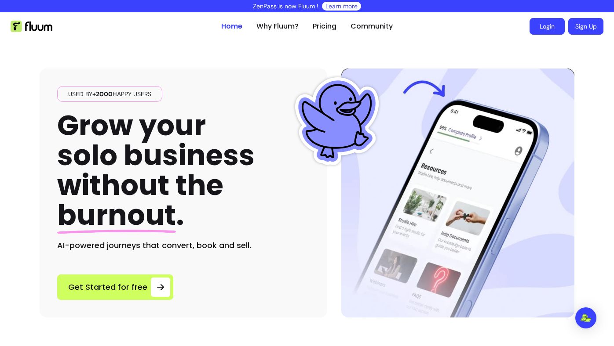
click at [546, 32] on link "Login" at bounding box center [546, 26] width 35 height 17
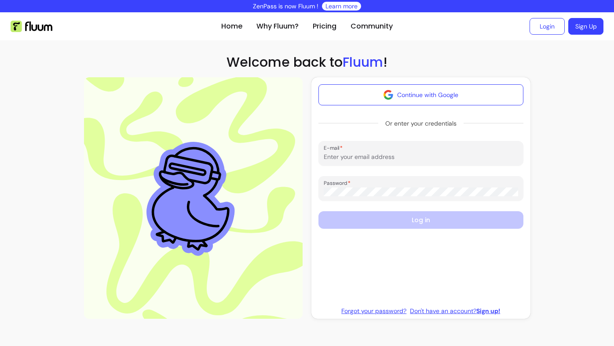
click at [420, 42] on section "Home Why Fluum? Pricing Community Login Sign Up open navigation menu Welcome ba…" at bounding box center [307, 169] width 614 height 314
